Goal: Task Accomplishment & Management: Use online tool/utility

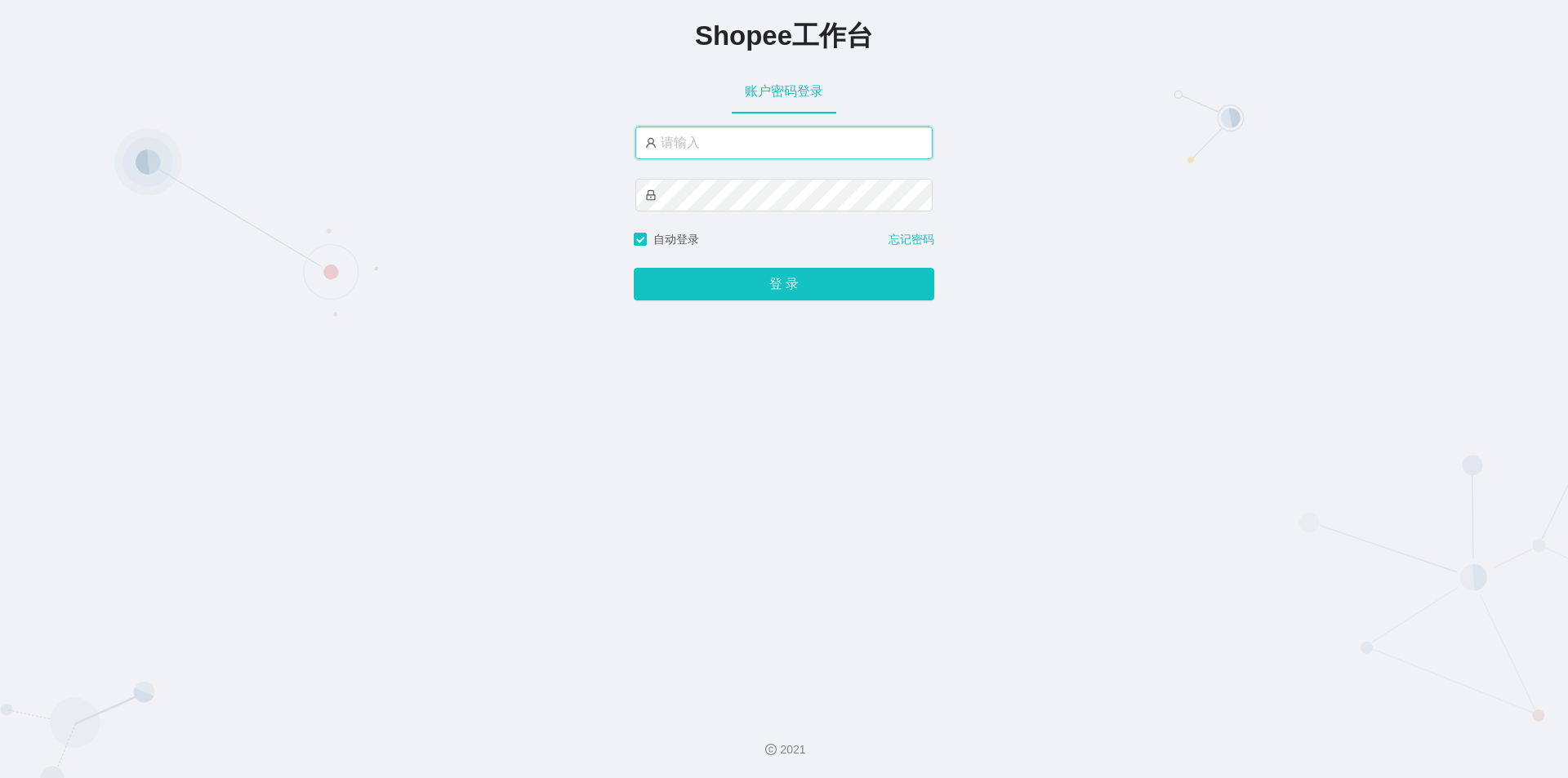
drag, startPoint x: 0, startPoint y: 0, endPoint x: 775, endPoint y: 135, distance: 786.7
click at [775, 135] on input "text" at bounding box center [784, 143] width 297 height 33
type input "jishu"
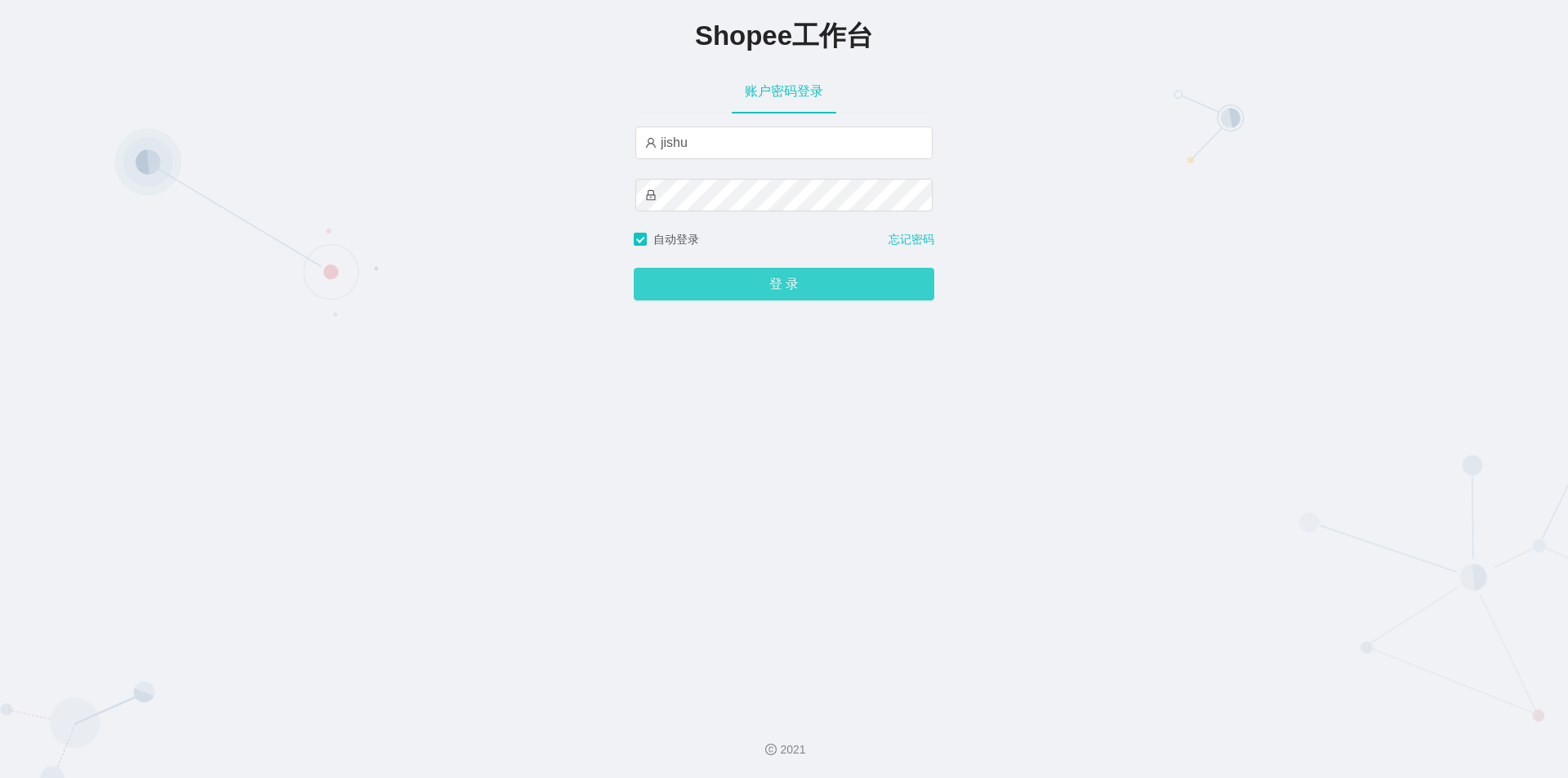
click at [727, 289] on button "登 录" at bounding box center [784, 284] width 301 height 33
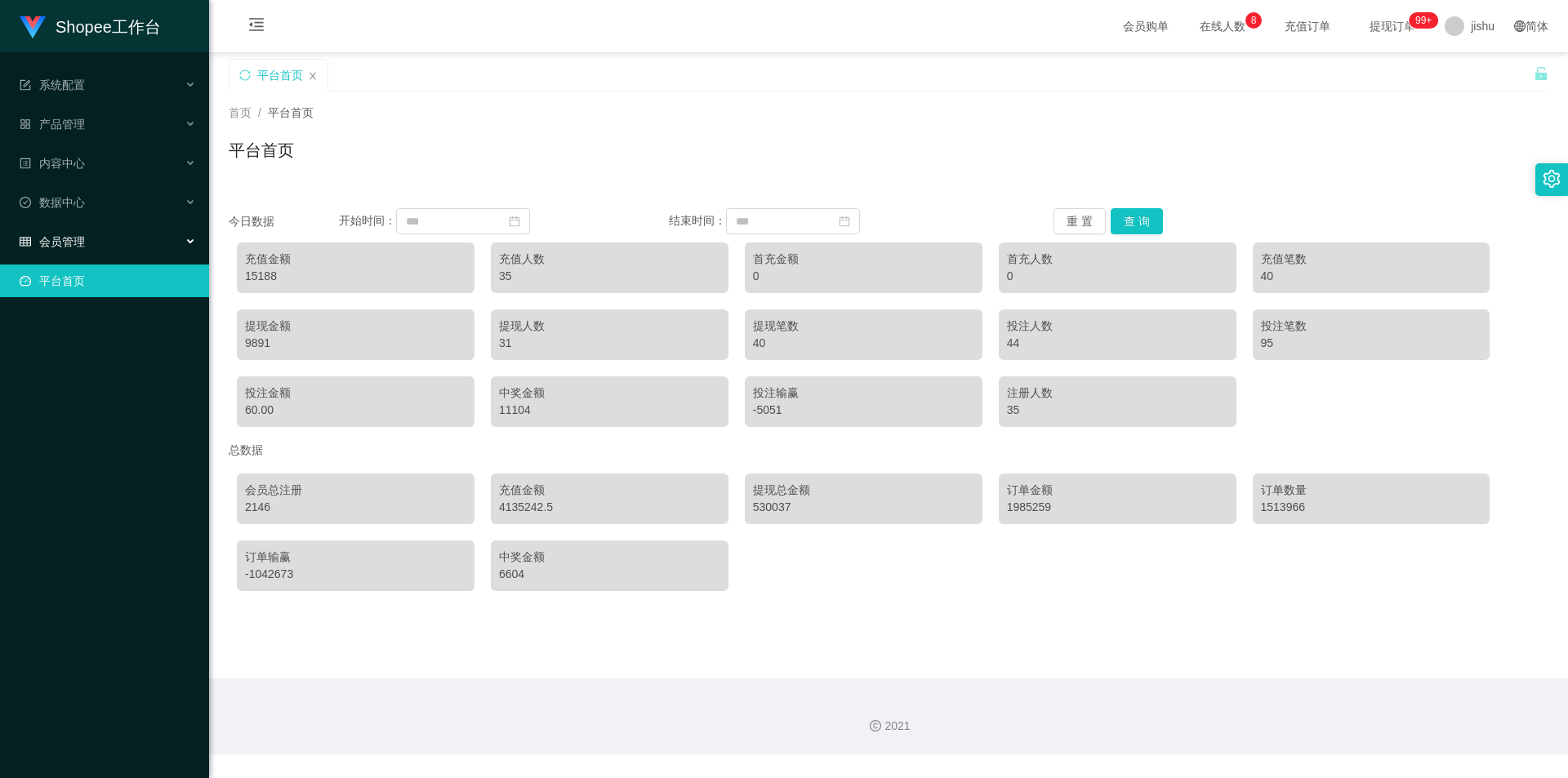
click at [98, 235] on div "会员管理" at bounding box center [104, 242] width 209 height 33
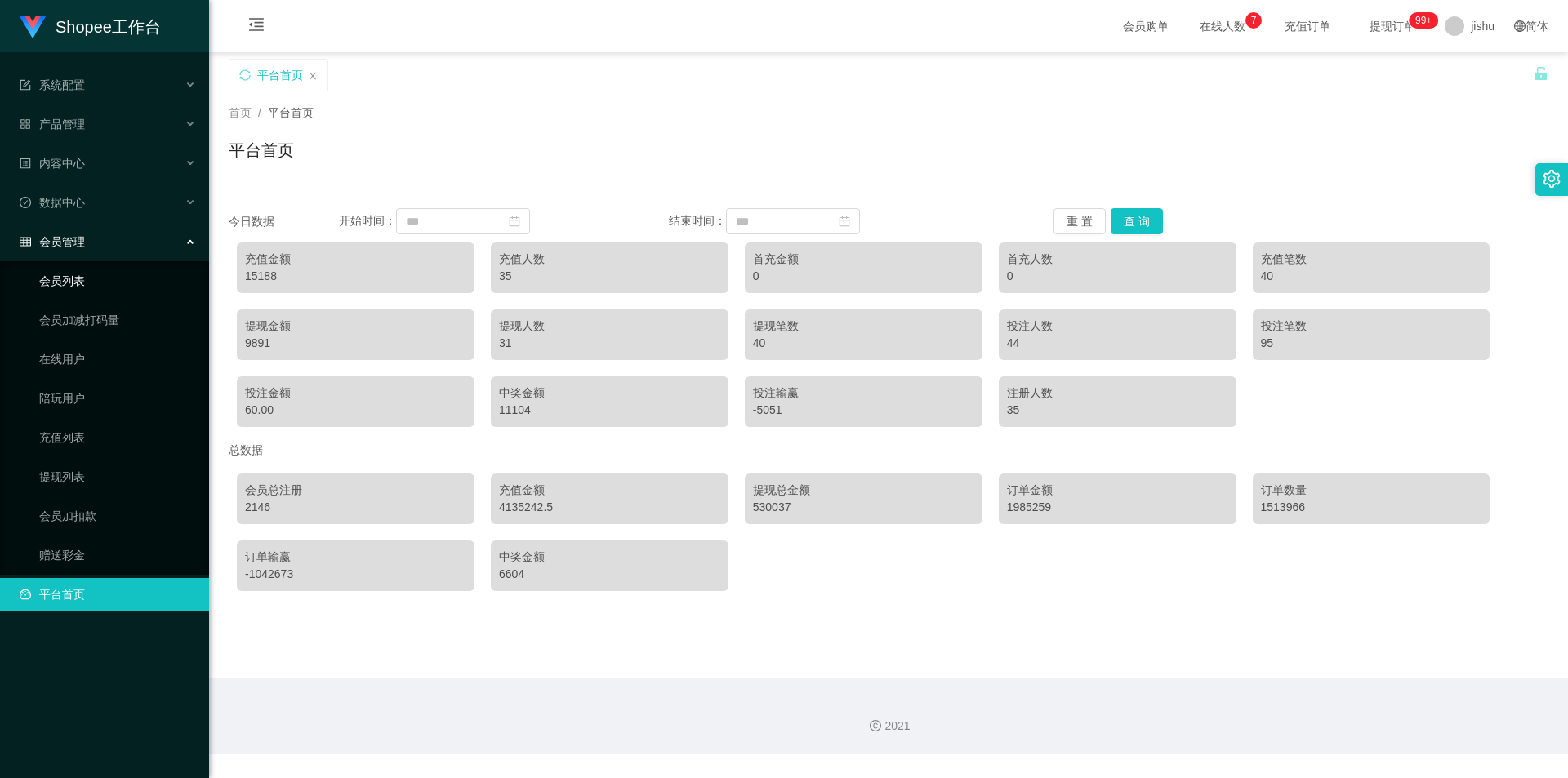
click at [89, 288] on link "会员列表" at bounding box center [118, 281] width 156 height 33
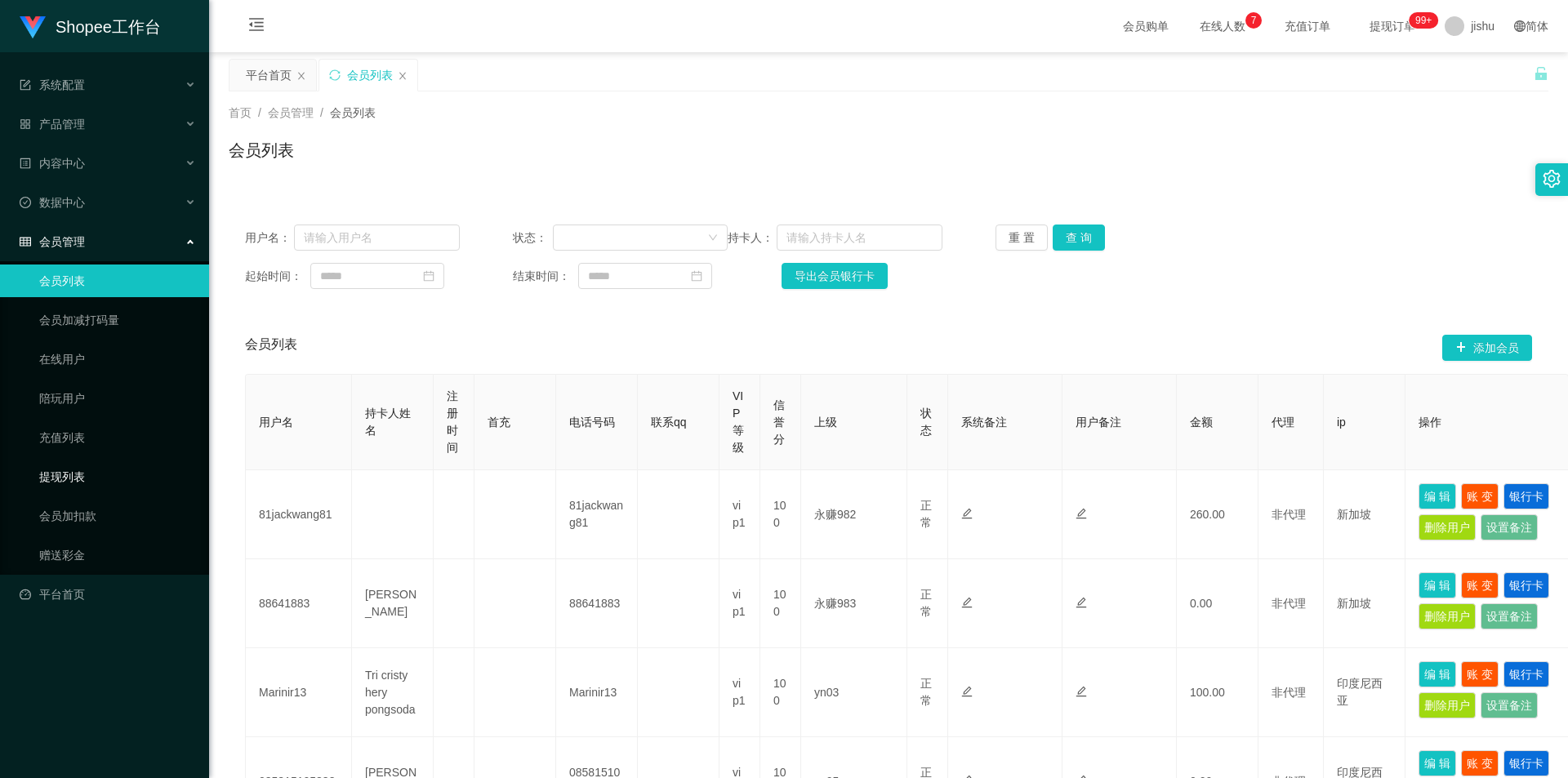
click at [74, 477] on link "提现列表" at bounding box center [118, 477] width 156 height 33
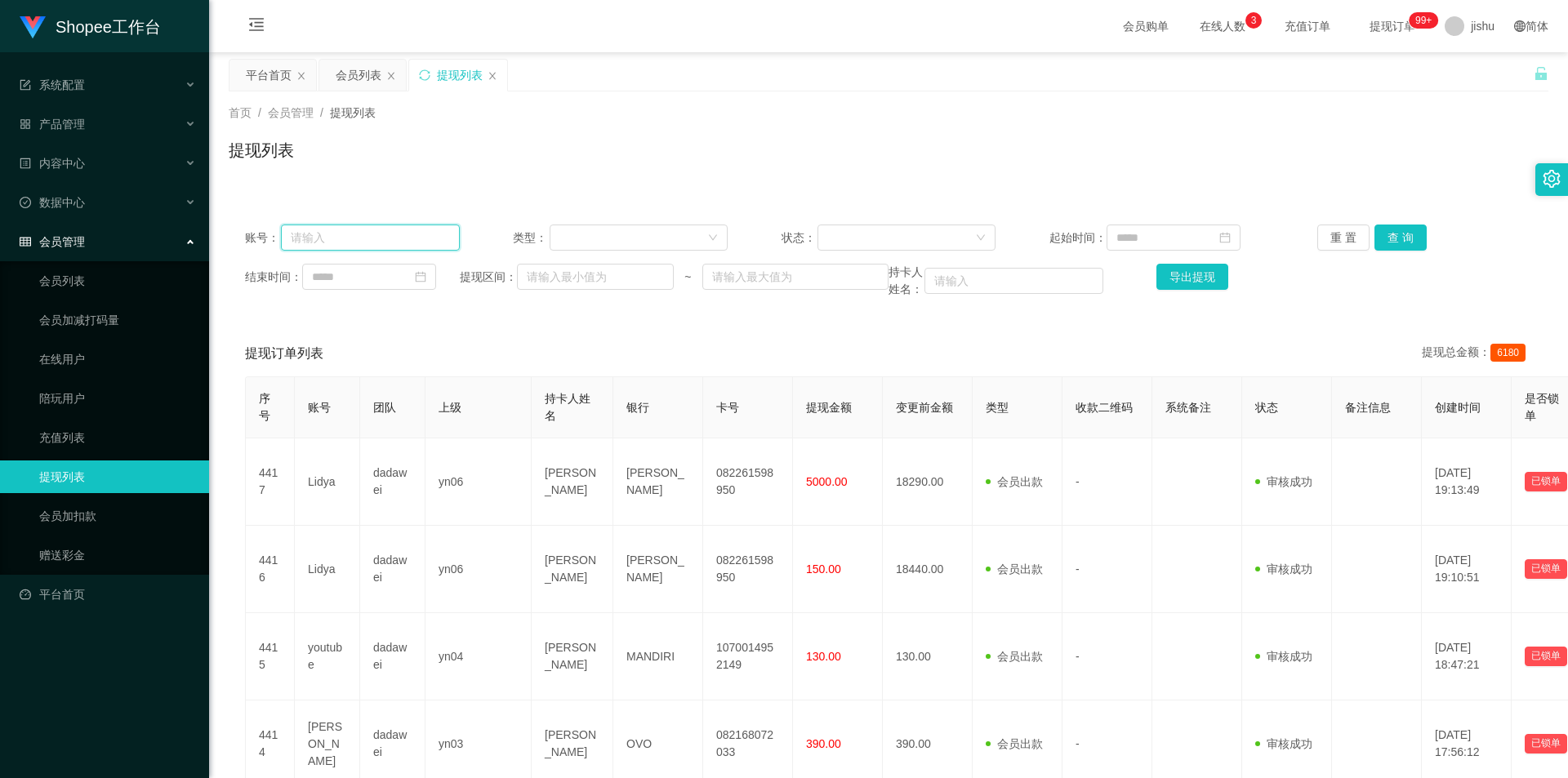
click at [353, 238] on input "text" at bounding box center [370, 237] width 179 height 26
paste input "dadawei"
type input "dadawei"
click at [1400, 240] on button "查 询" at bounding box center [1401, 237] width 52 height 26
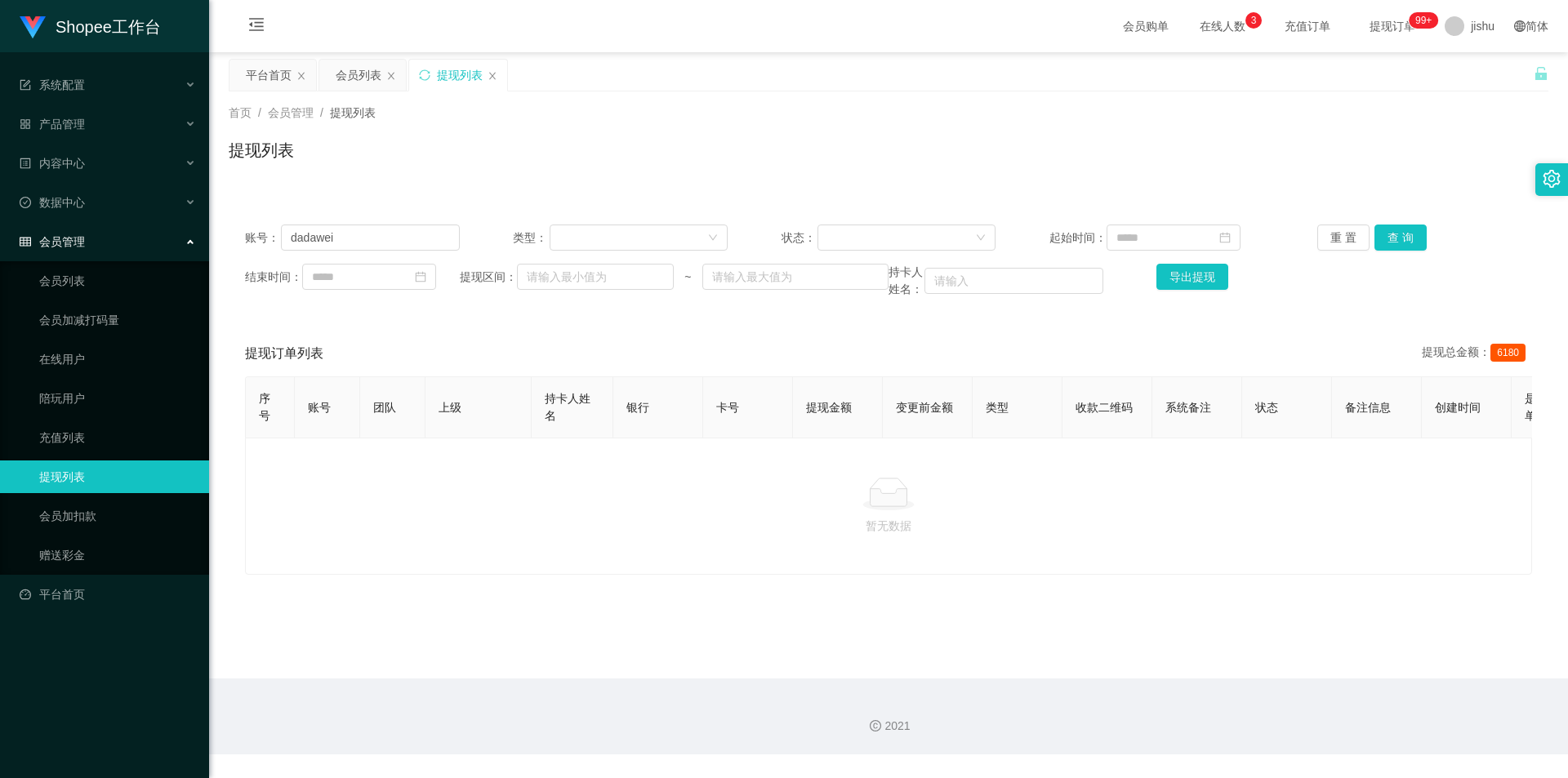
click at [864, 534] on p "暂无数据" at bounding box center [888, 526] width 1260 height 18
click at [804, 177] on div "首页 / 会员管理 / 提现列表 / 提现列表" at bounding box center [888, 140] width 1359 height 97
drag, startPoint x: 990, startPoint y: 599, endPoint x: 1029, endPoint y: 480, distance: 125.2
click at [990, 599] on main "关闭左侧 关闭右侧 关闭其它 刷新页面 平台首页 会员列表 提现列表 首页 / 会员管理 / 提现列表 / 提现列表 账号： dadawei 类型： 状态： …" at bounding box center [888, 365] width 1359 height 626
click at [407, 238] on input "dadawei" at bounding box center [370, 237] width 179 height 26
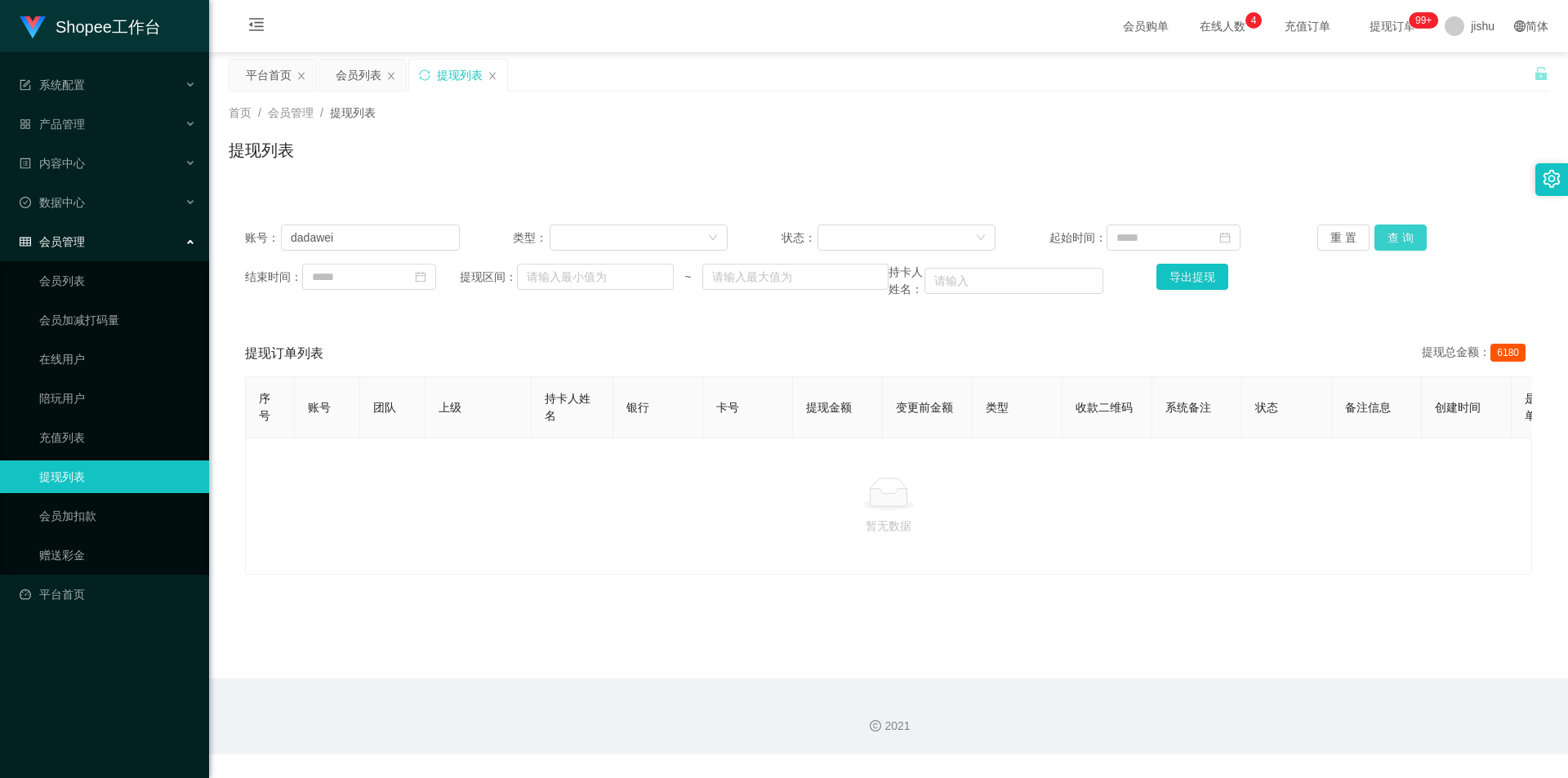
click at [1404, 235] on button "查 询" at bounding box center [1401, 237] width 52 height 26
click at [986, 510] on div at bounding box center [888, 494] width 1260 height 33
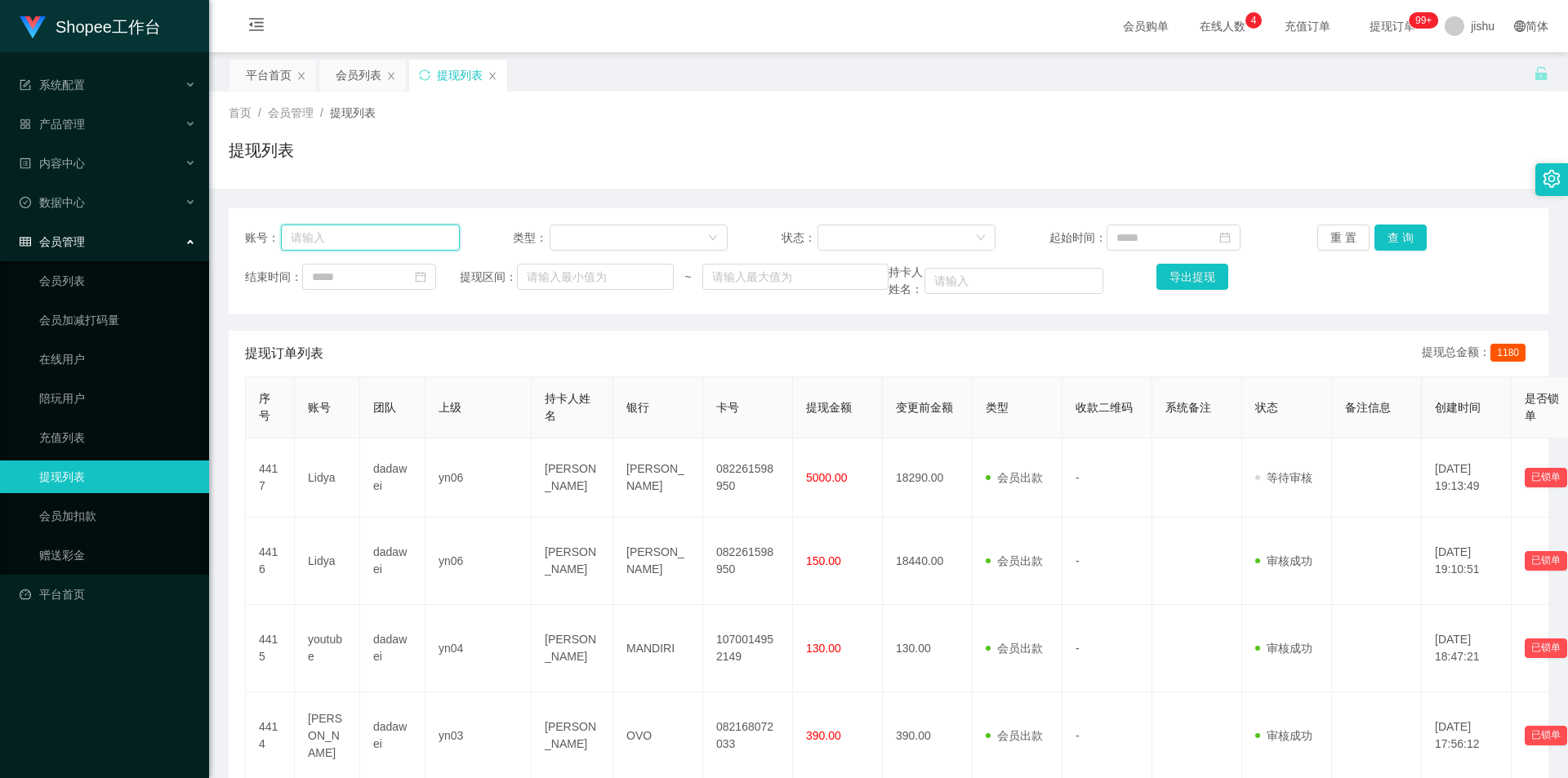
click at [414, 231] on input "text" at bounding box center [370, 237] width 179 height 26
paste input "dadawei"
type input "dadawei"
click at [1399, 235] on button "查 询" at bounding box center [1401, 237] width 52 height 26
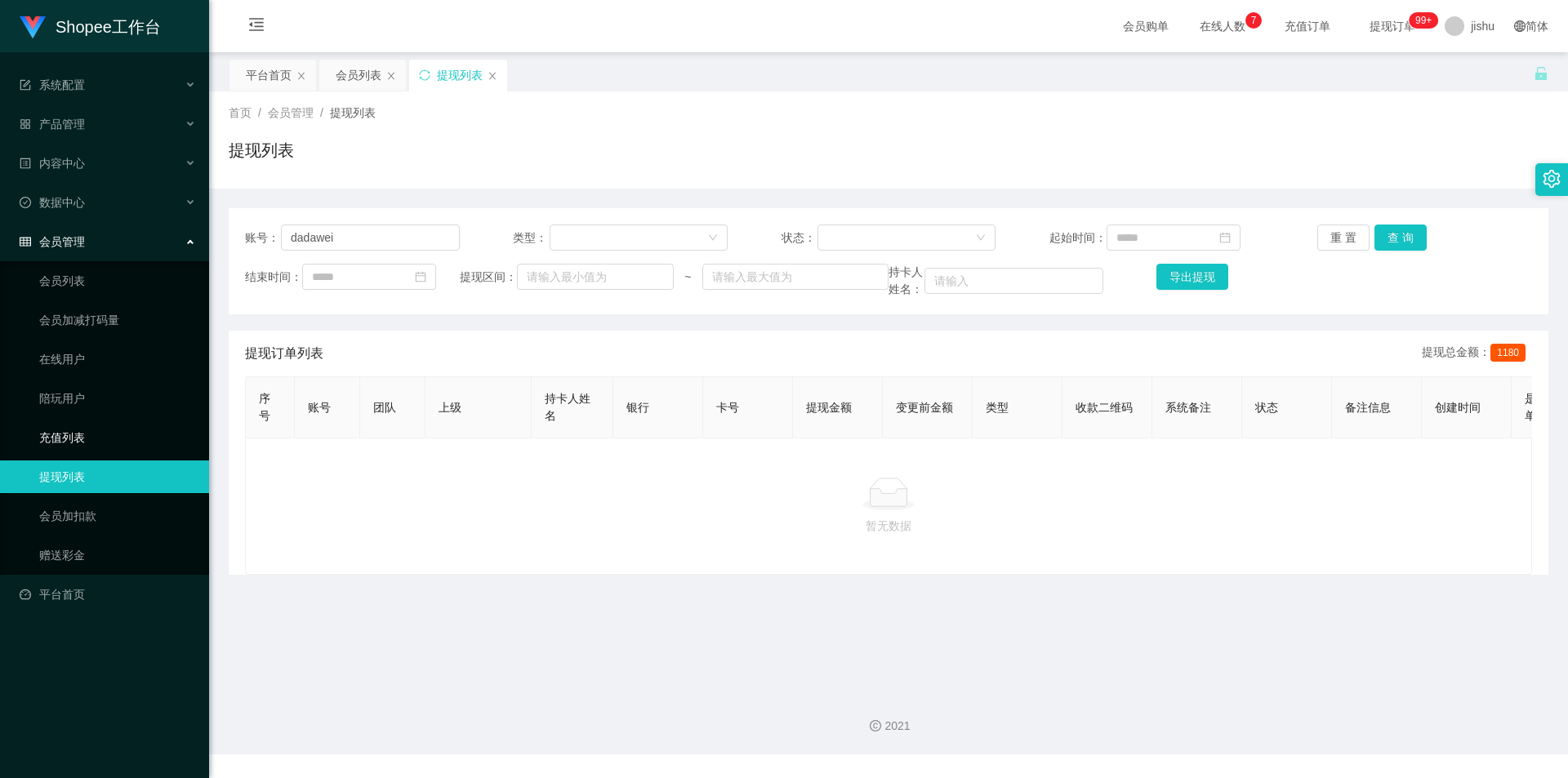
click at [98, 437] on link "充值列表" at bounding box center [118, 438] width 156 height 33
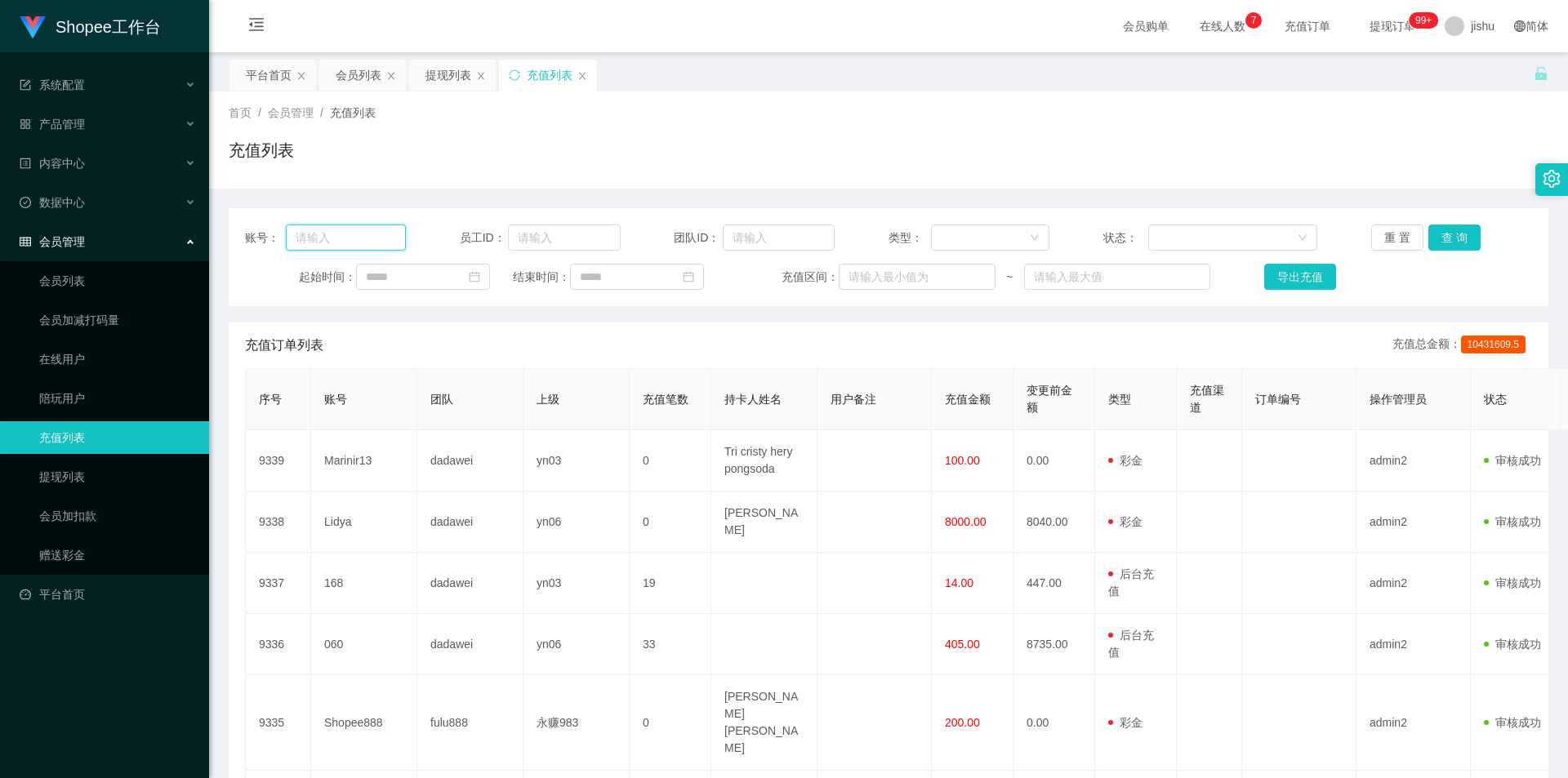
click at [337, 236] on input "text" at bounding box center [346, 237] width 120 height 26
paste input "dadawei"
type input "dadawei"
click at [1451, 235] on button "查 询" at bounding box center [1455, 237] width 52 height 26
click at [870, 132] on div "首页 / 会员管理 / 充值列表 / 充值列表" at bounding box center [889, 140] width 1320 height 71
